Goal: Information Seeking & Learning: Learn about a topic

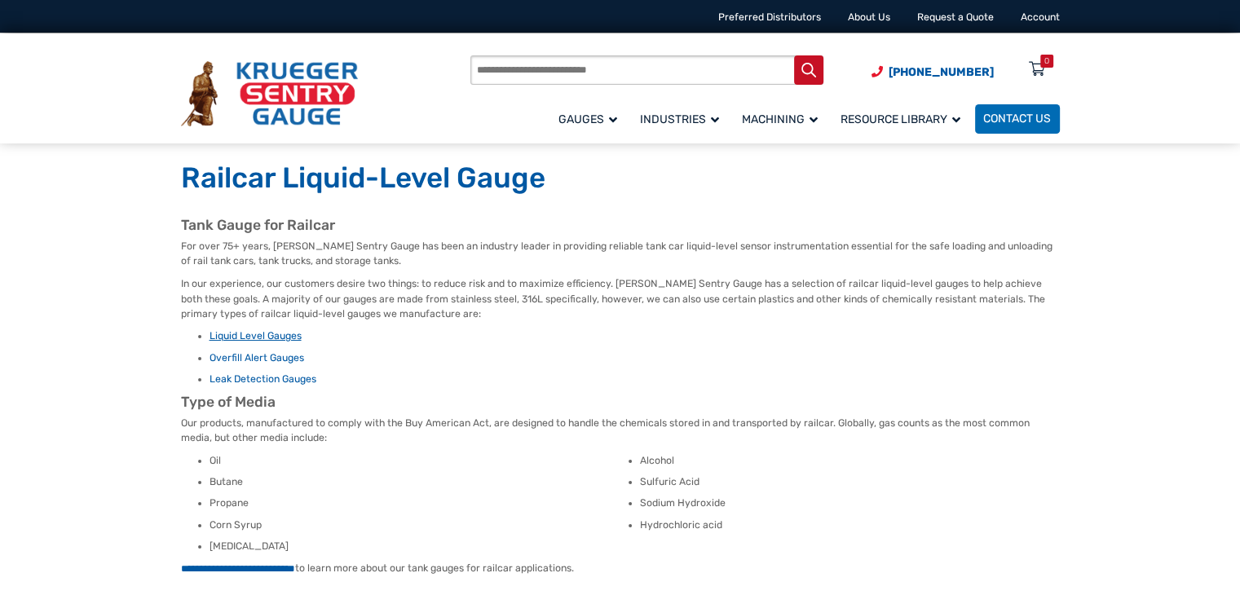
click at [258, 334] on link "Liquid Level Gauges" at bounding box center [255, 335] width 92 height 11
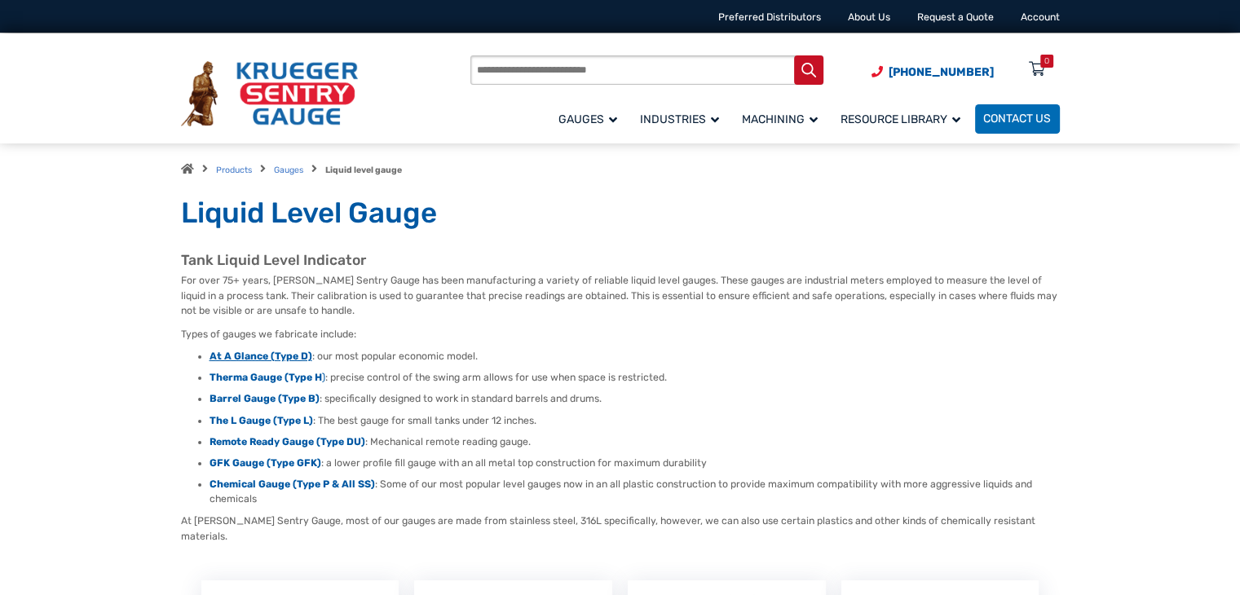
click at [255, 351] on strong "At A Glance (Type D)" at bounding box center [260, 355] width 103 height 11
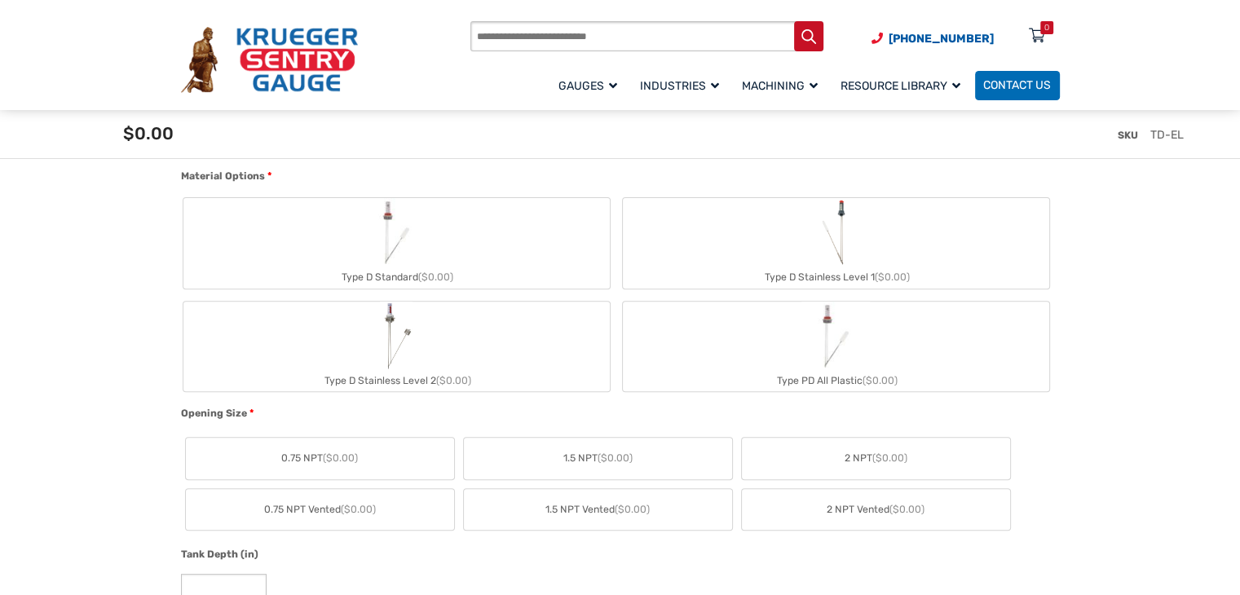
scroll to position [570, 0]
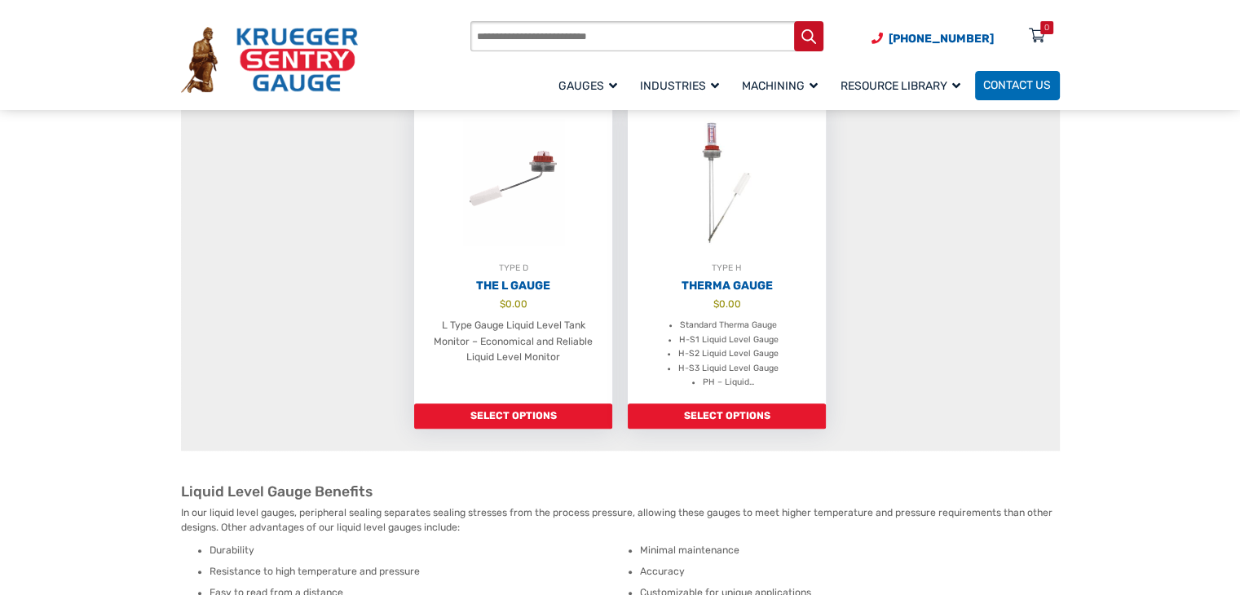
scroll to position [1304, 0]
